Goal: Find specific page/section: Find specific page/section

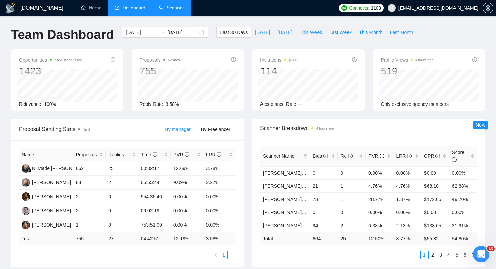
click at [159, 11] on link "Scanner" at bounding box center [171, 8] width 25 height 6
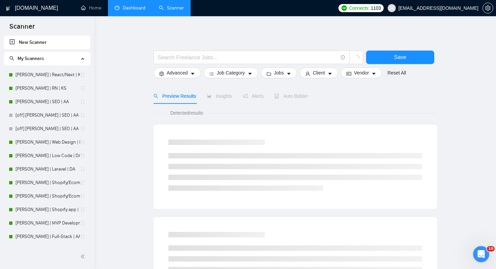
click at [133, 8] on link "Dashboard" at bounding box center [130, 8] width 31 height 6
